Goal: Information Seeking & Learning: Understand process/instructions

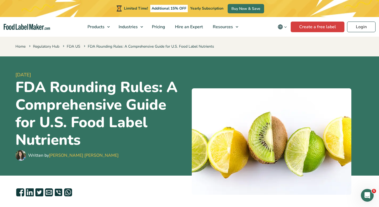
click at [93, 142] on h1 "FDA Rounding Rules: A Comprehensive Guide for U.S. Food Label Nutrients" at bounding box center [101, 113] width 172 height 70
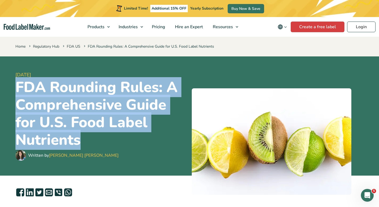
drag, startPoint x: 91, startPoint y: 142, endPoint x: 12, endPoint y: 92, distance: 93.3
click at [12, 92] on div "19 September, 2023 FDA Rounding Rules: A Comprehensive Guide for U.S. Food Labe…" at bounding box center [189, 115] width 356 height 119
copy h1 "FDA Rounding Rules: A Comprehensive Guide for U.S. Food Label Nutrients"
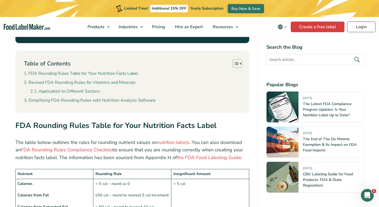
scroll to position [321, 0]
click at [239, 62] on icon "Toggle Table of Content" at bounding box center [240, 63] width 3 height 3
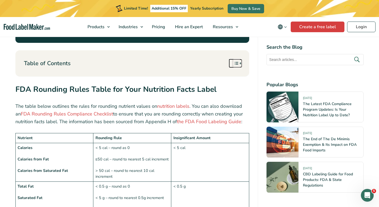
click at [239, 62] on icon "Toggle Table of Content" at bounding box center [240, 63] width 3 height 3
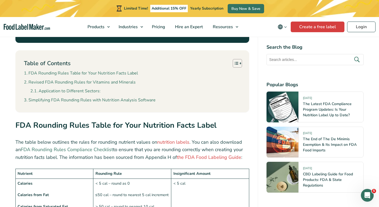
click at [99, 146] on link "FDA Rounding Rules Compliance Checklist" at bounding box center [67, 149] width 92 height 6
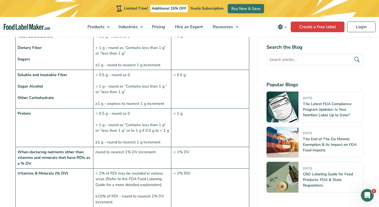
scroll to position [676, 0]
